Goal: Navigation & Orientation: Find specific page/section

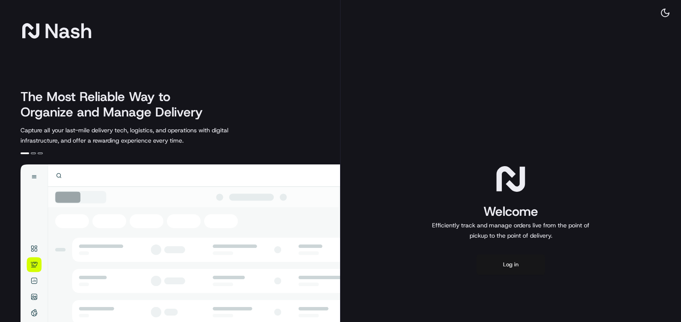
click at [494, 263] on button "Log in" at bounding box center [510, 264] width 68 height 21
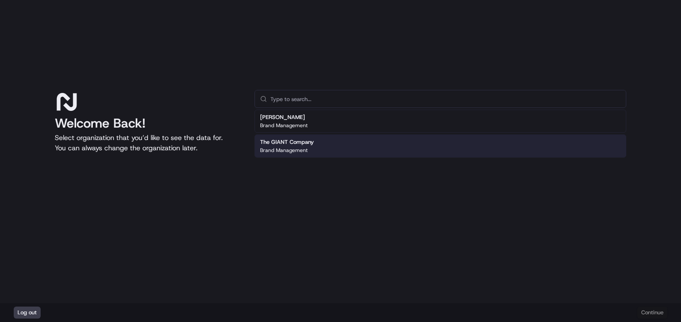
click at [302, 151] on p "Brand Management" at bounding box center [283, 150] width 47 height 7
click at [662, 312] on button "Continue" at bounding box center [652, 312] width 30 height 12
